Goal: Navigation & Orientation: Find specific page/section

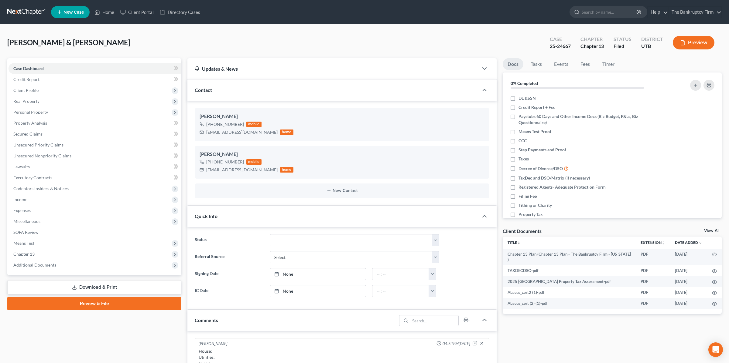
scroll to position [70, 0]
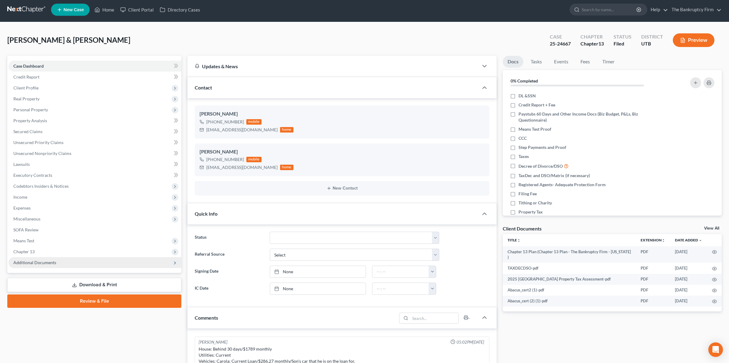
click at [58, 264] on span "Additional Documents" at bounding box center [95, 262] width 173 height 11
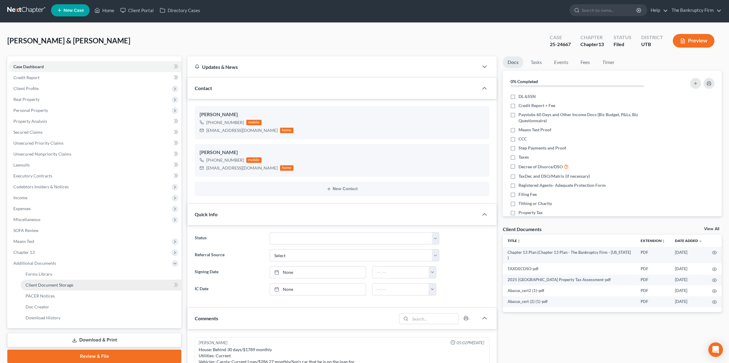
scroll to position [3, 0]
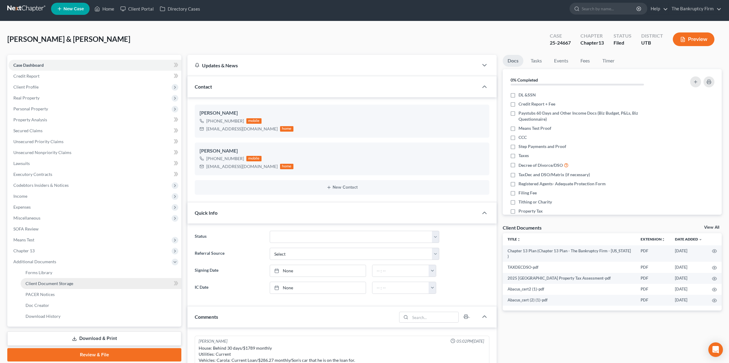
click at [57, 282] on span "Client Document Storage" at bounding box center [50, 283] width 48 height 5
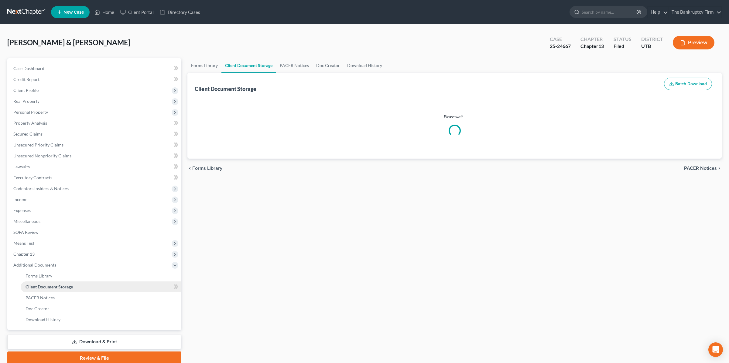
select select "26"
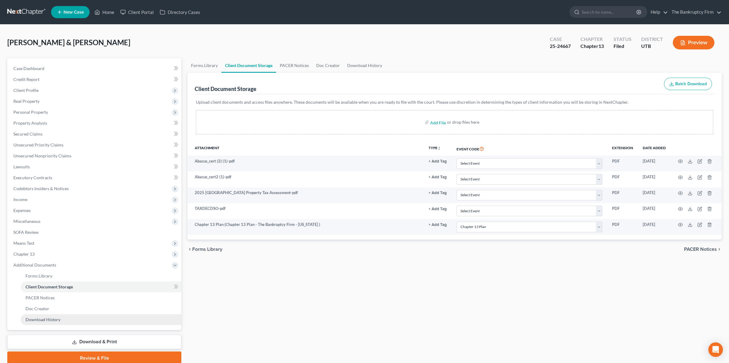
click at [79, 319] on link "Download History" at bounding box center [101, 320] width 161 height 11
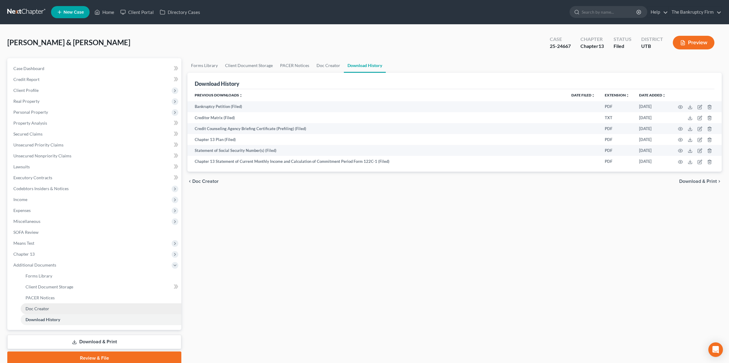
click at [55, 306] on link "Doc Creator" at bounding box center [101, 309] width 161 height 11
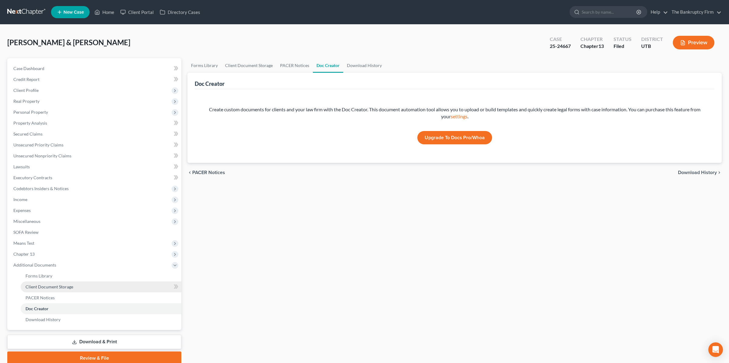
click at [55, 285] on span "Client Document Storage" at bounding box center [50, 287] width 48 height 5
select select "26"
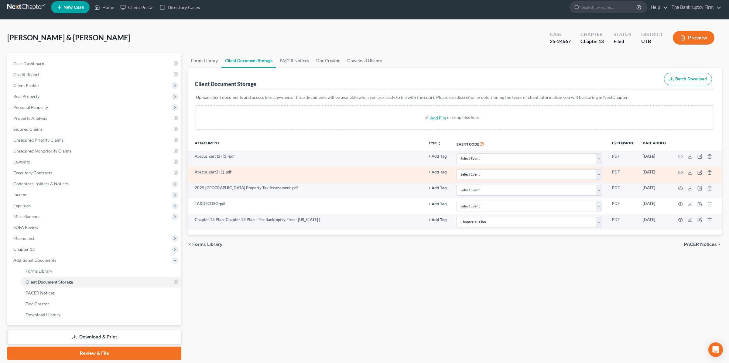
scroll to position [5, 0]
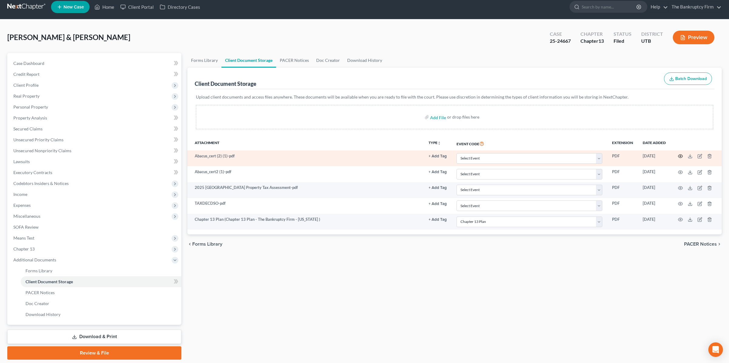
click at [681, 155] on icon "button" at bounding box center [680, 156] width 5 height 5
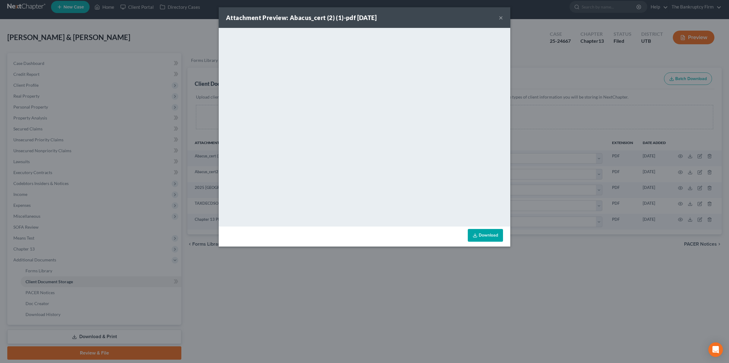
click at [502, 18] on button "×" at bounding box center [501, 17] width 4 height 7
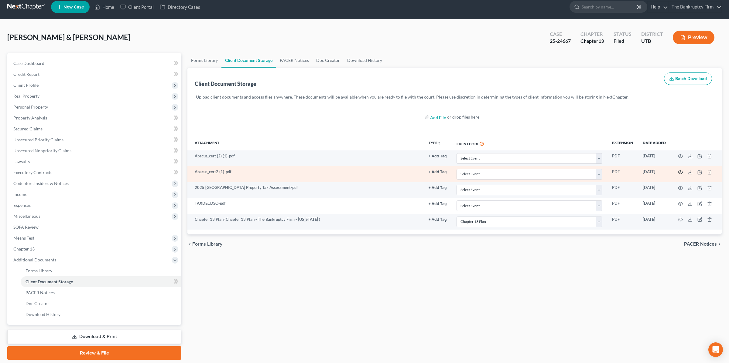
click at [681, 172] on icon "button" at bounding box center [680, 172] width 5 height 5
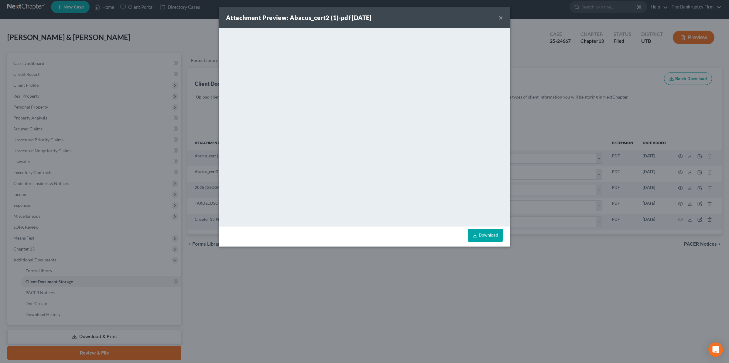
click at [500, 18] on button "×" at bounding box center [501, 17] width 4 height 7
